Goal: Task Accomplishment & Management: Use online tool/utility

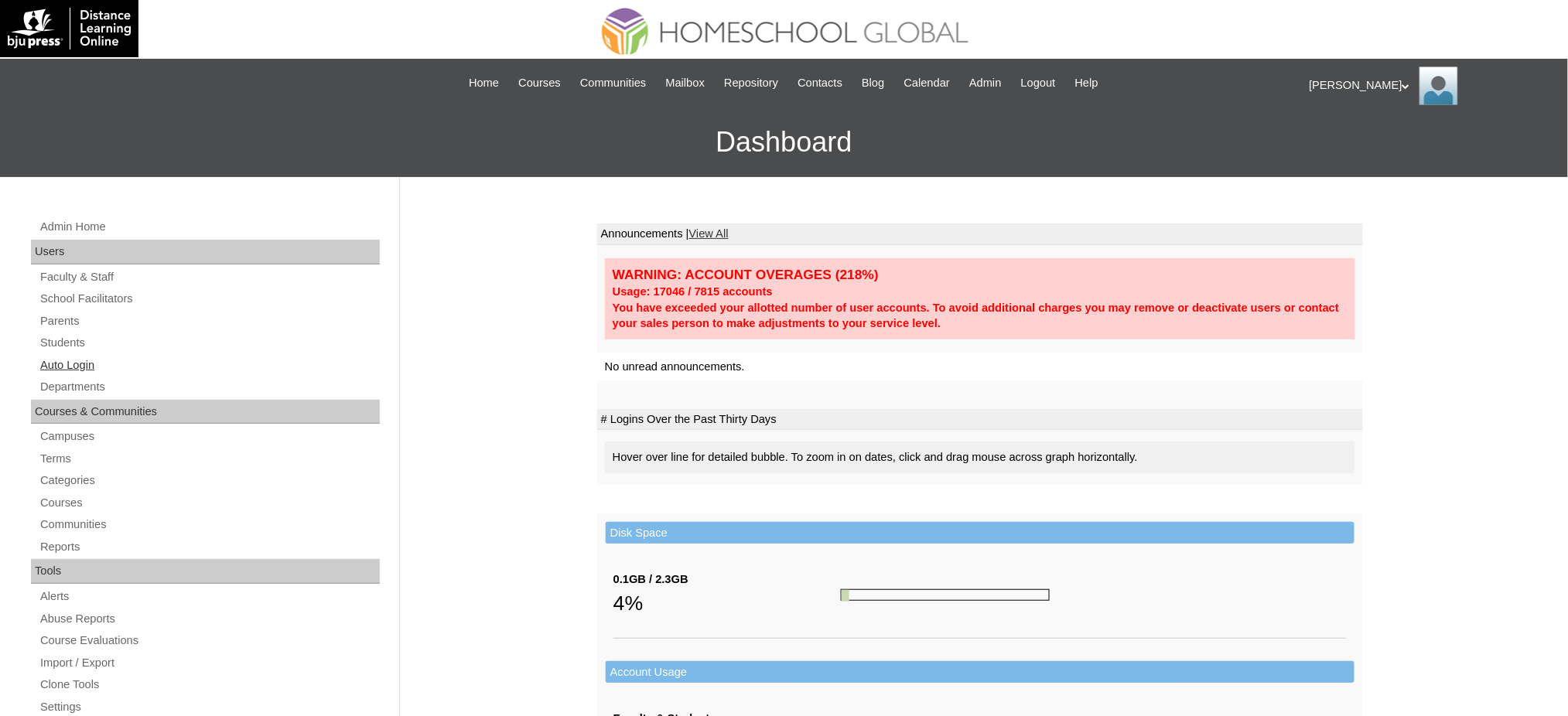
click at [55, 367] on link "Auto Login" at bounding box center [209, 365] width 341 height 19
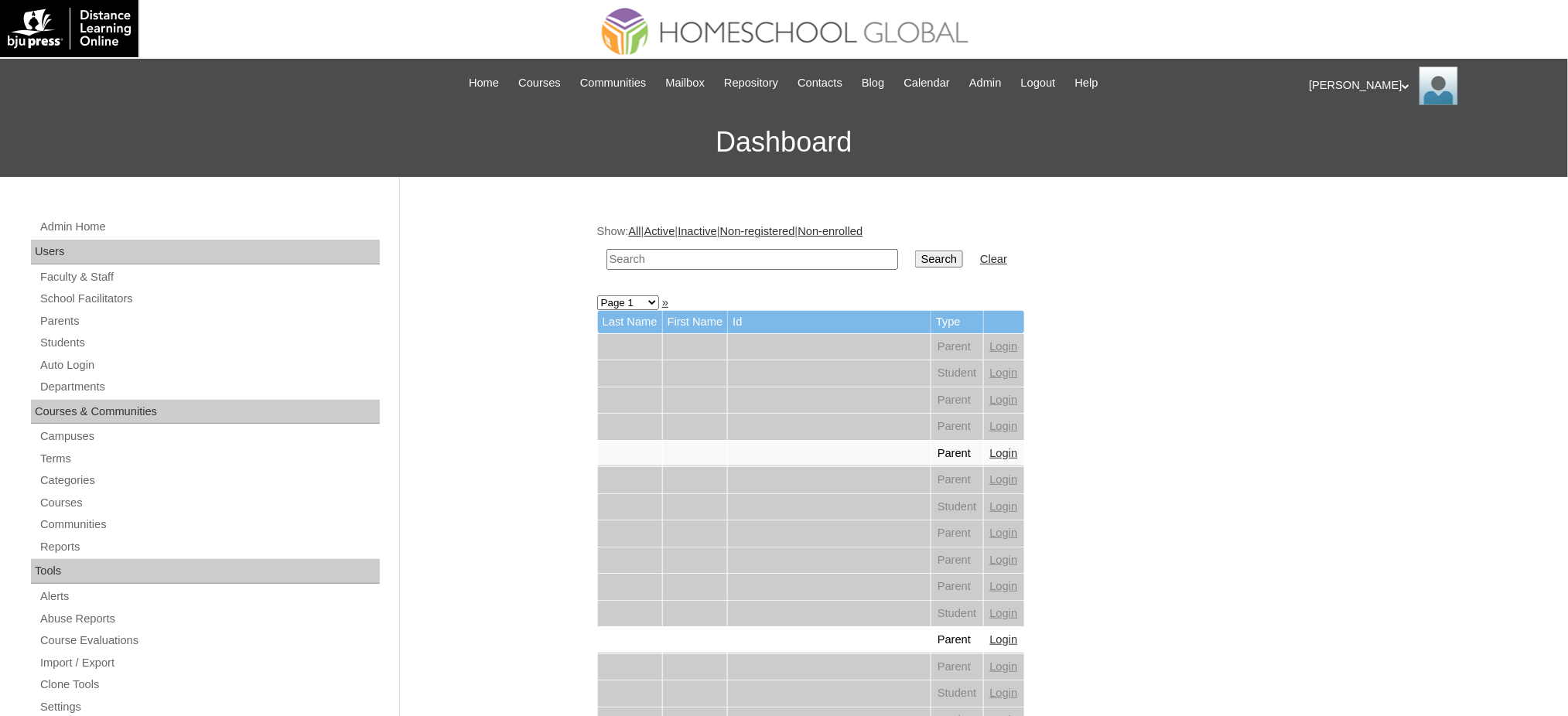
drag, startPoint x: 0, startPoint y: 0, endPoint x: 745, endPoint y: 257, distance: 788.1
click at [745, 257] on input "text" at bounding box center [752, 260] width 292 height 21
paste input "[PERSON_NAME]"
type input "[PERSON_NAME]"
click at [916, 259] on input "Search" at bounding box center [940, 260] width 48 height 17
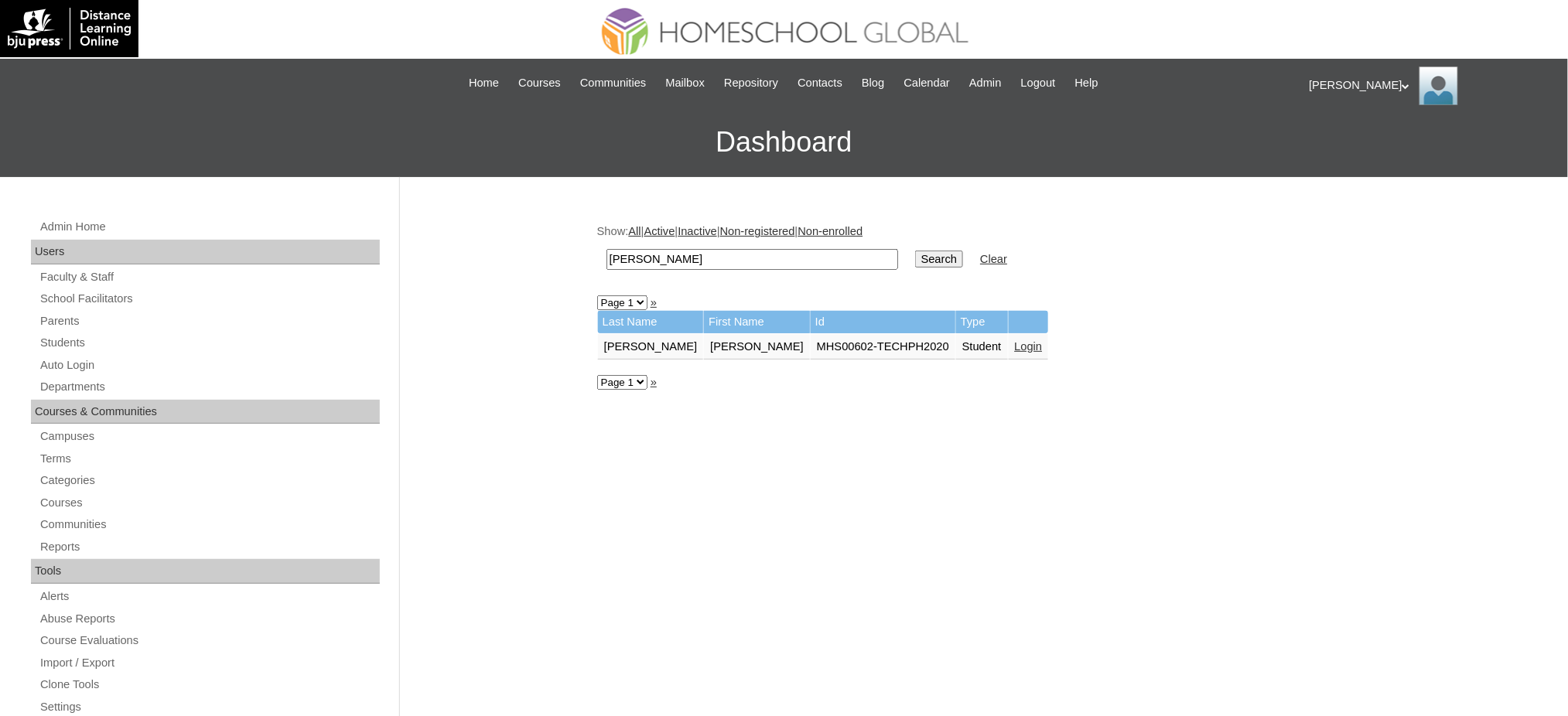
click at [1016, 345] on link "Login" at bounding box center [1029, 346] width 28 height 13
